Goal: Information Seeking & Learning: Learn about a topic

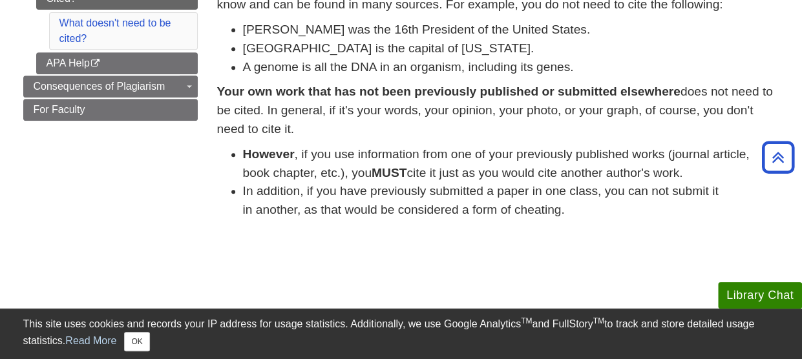
scroll to position [194, 0]
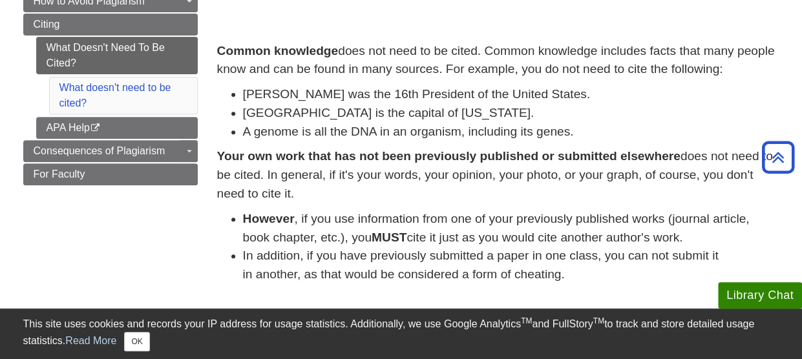
drag, startPoint x: 372, startPoint y: 176, endPoint x: 601, endPoint y: 193, distance: 229.3
click at [601, 193] on p "Your own work that has not been previously published or submitted elsewhere doe…" at bounding box center [498, 175] width 562 height 56
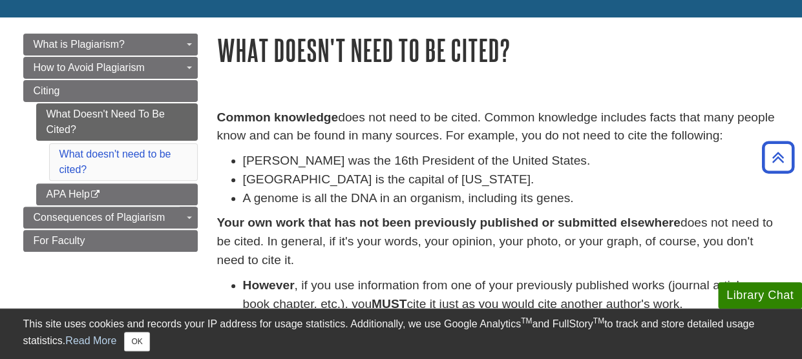
scroll to position [65, 0]
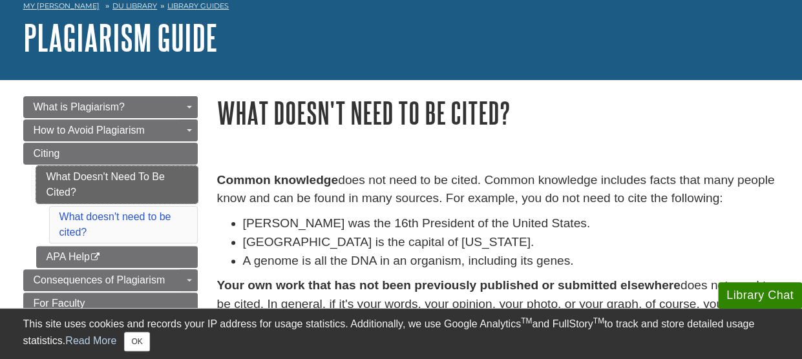
click at [165, 192] on link "What Doesn't Need To Be Cited?" at bounding box center [116, 184] width 161 height 37
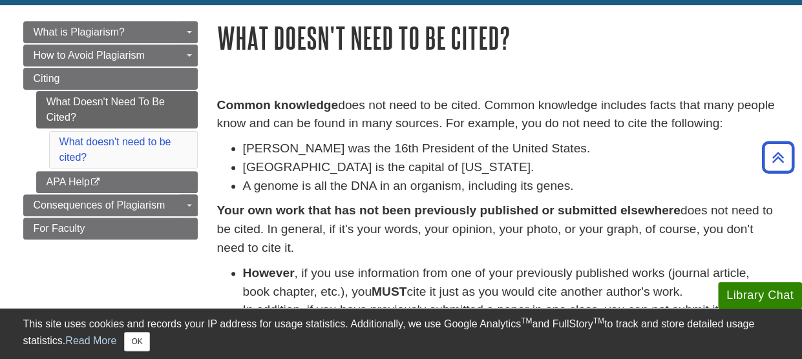
scroll to position [65, 0]
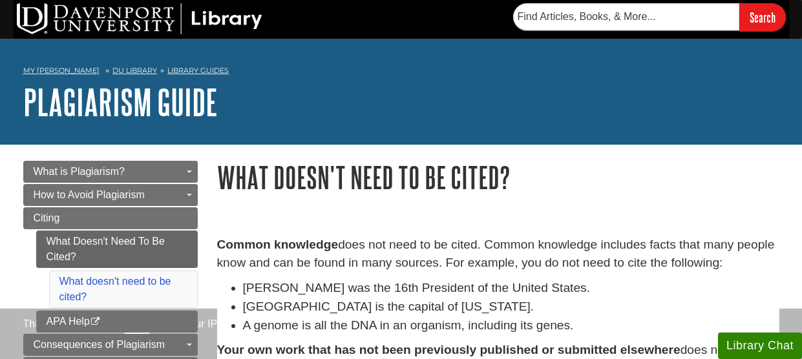
scroll to position [65, 0]
